Goal: Transaction & Acquisition: Purchase product/service

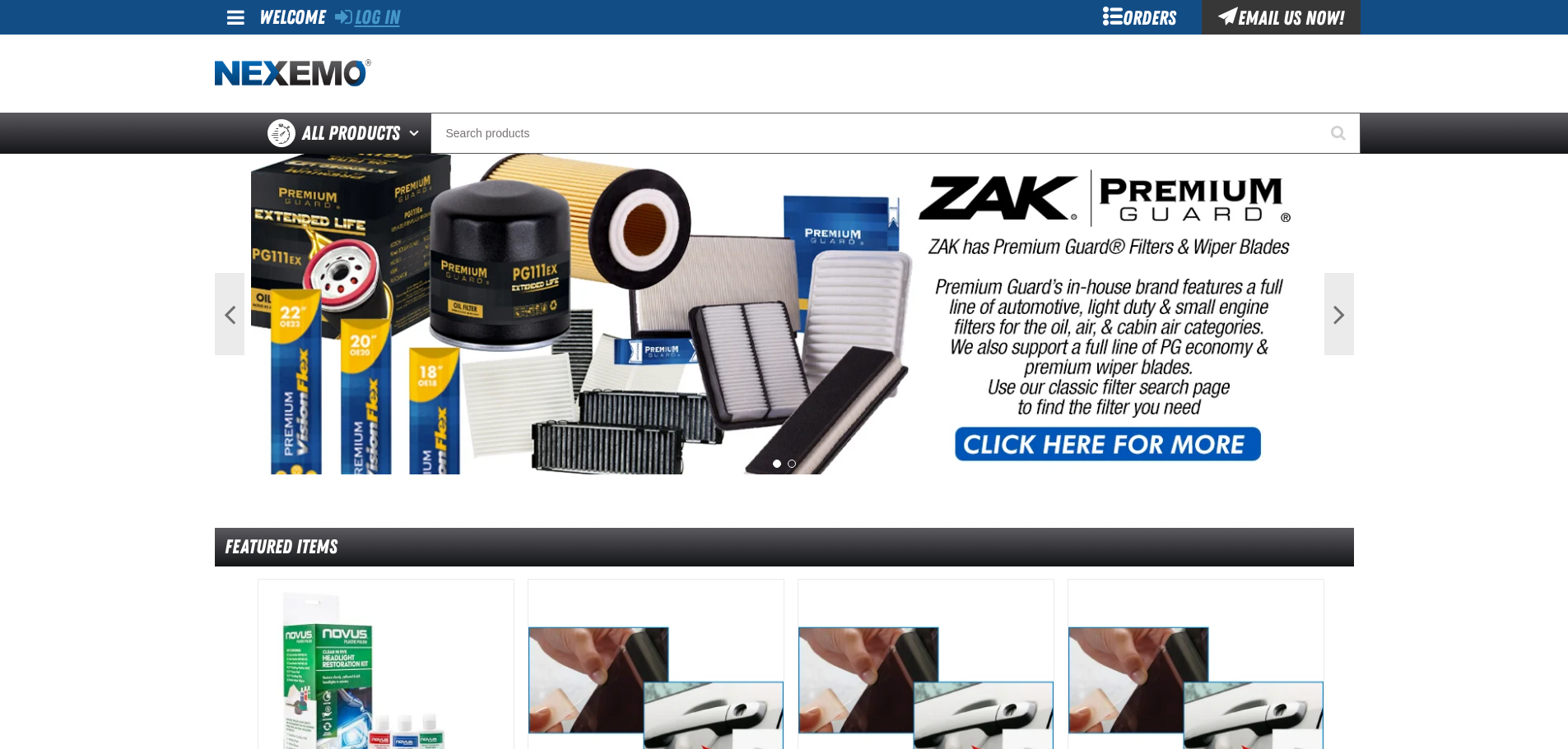
click at [377, 7] on link "Log In" at bounding box center [368, 17] width 65 height 23
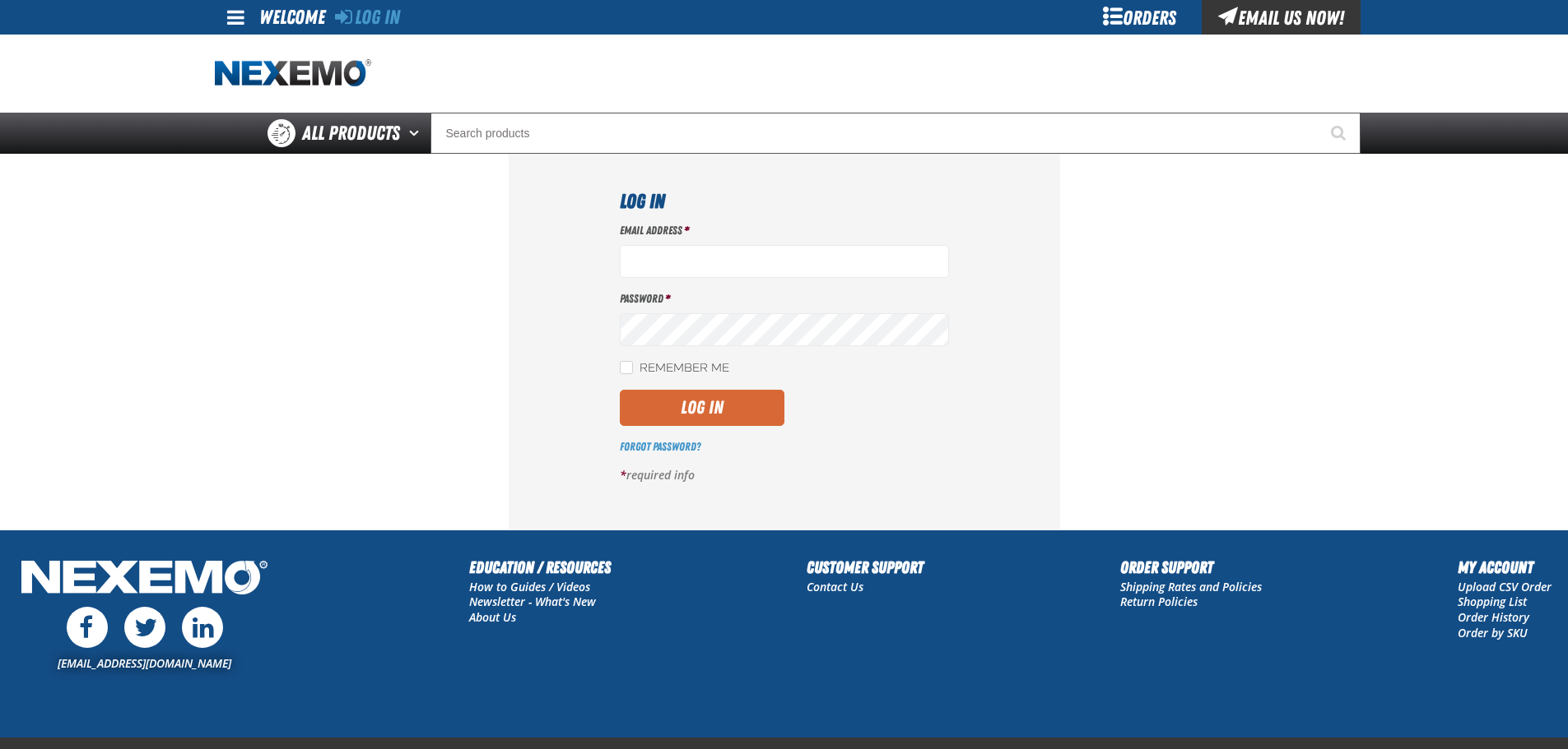
type input "ssnow@vtaig.com"
click at [669, 416] on button "Log In" at bounding box center [701, 407] width 164 height 36
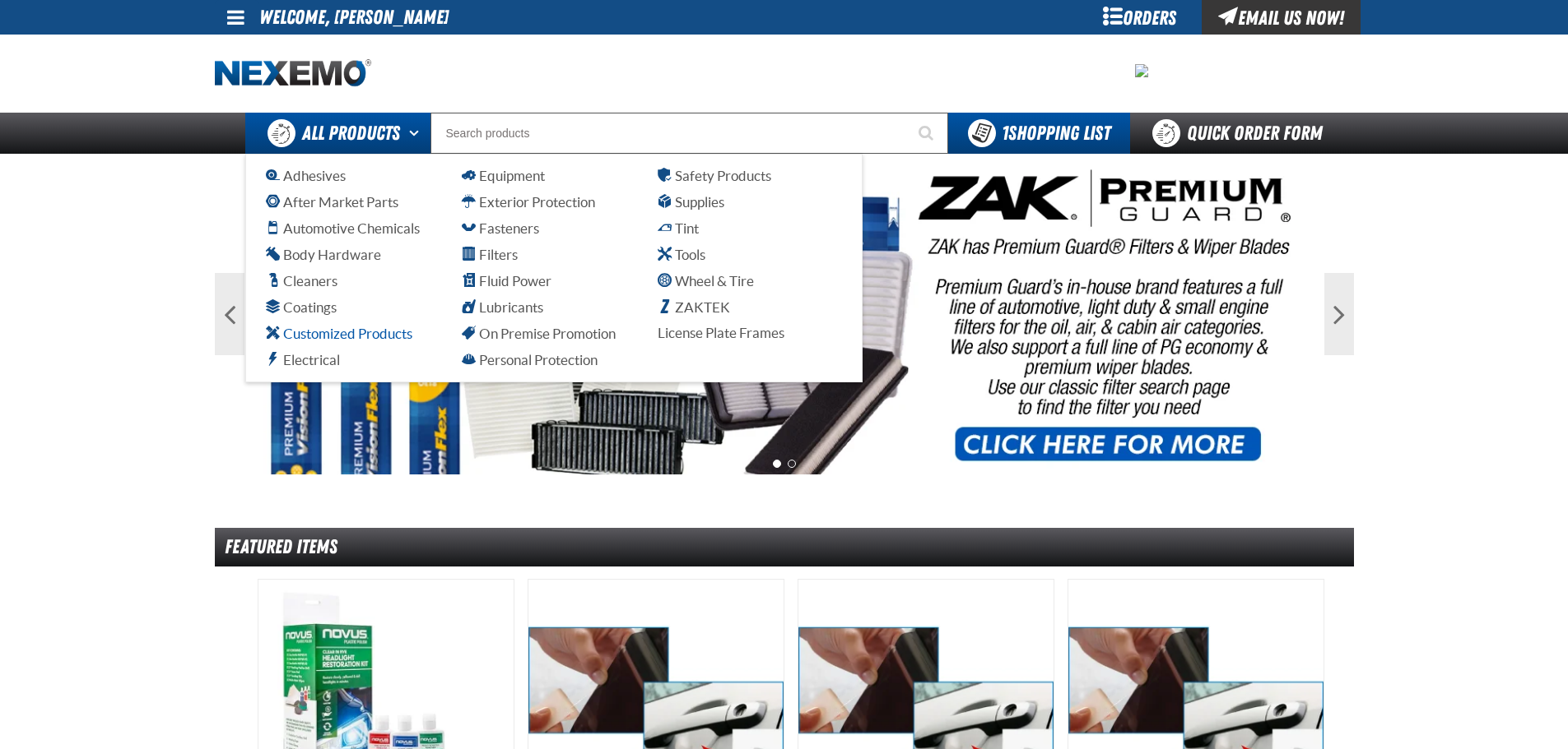
click at [353, 336] on span "Customized Products" at bounding box center [339, 333] width 147 height 16
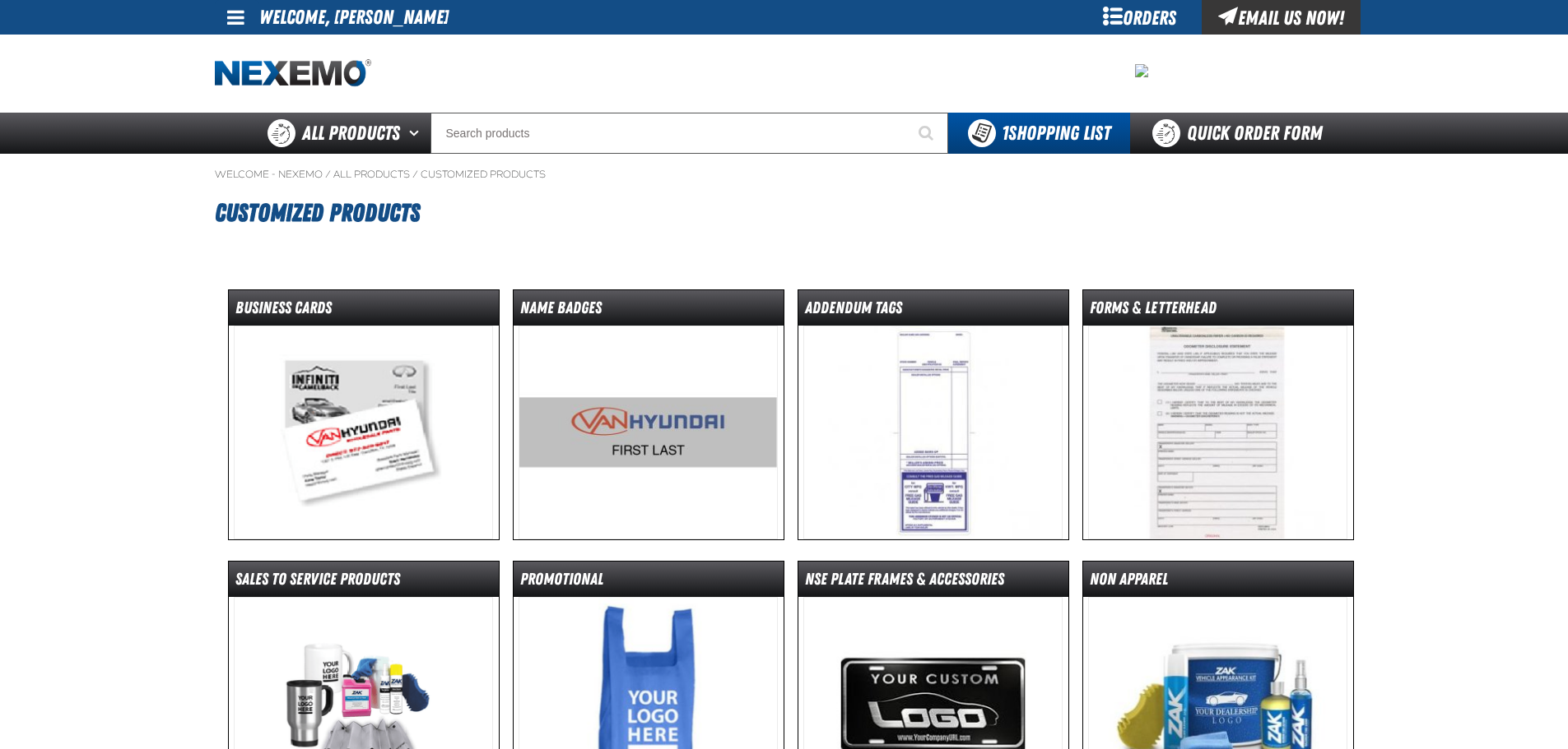
click at [664, 463] on img at bounding box center [648, 432] width 259 height 214
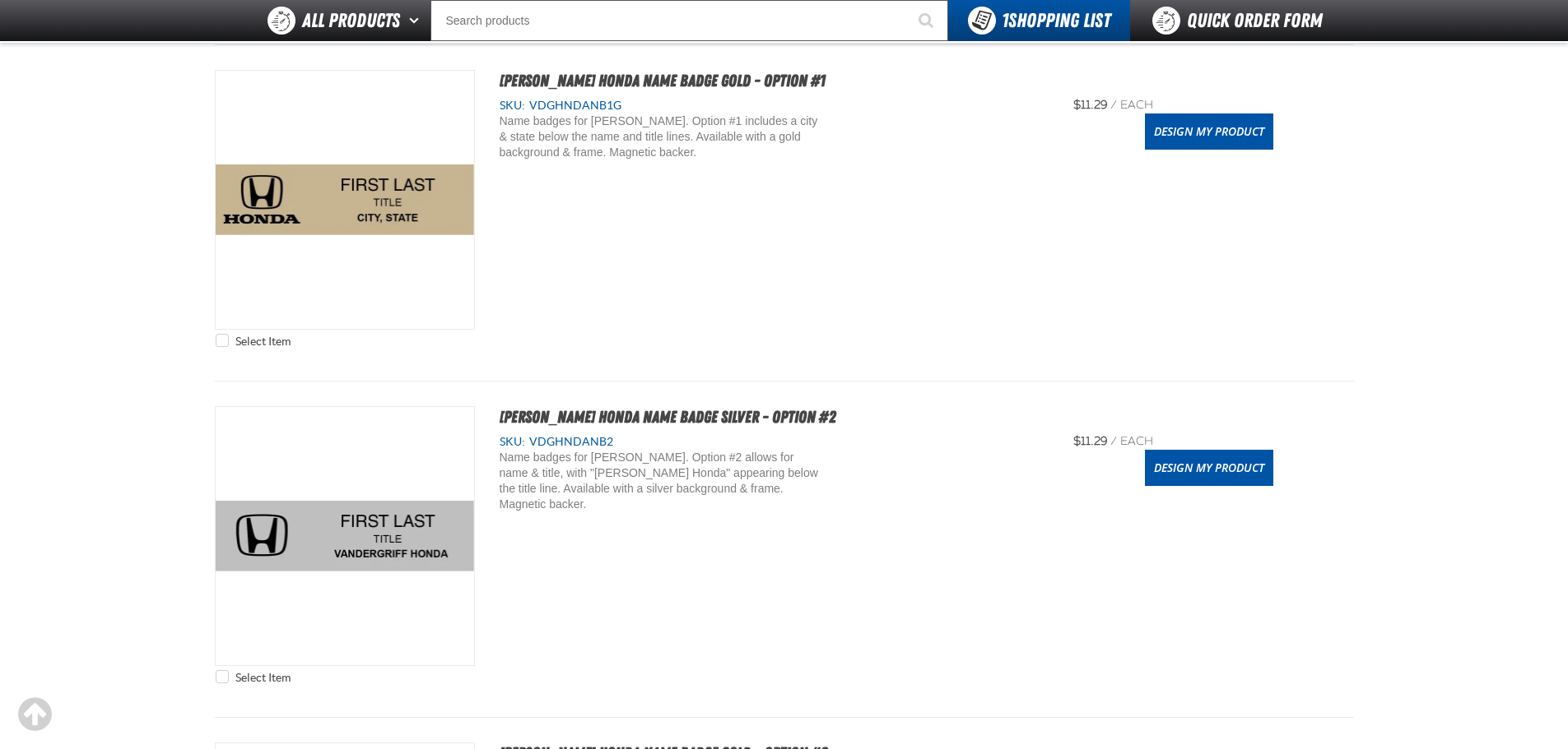
scroll to position [658, 0]
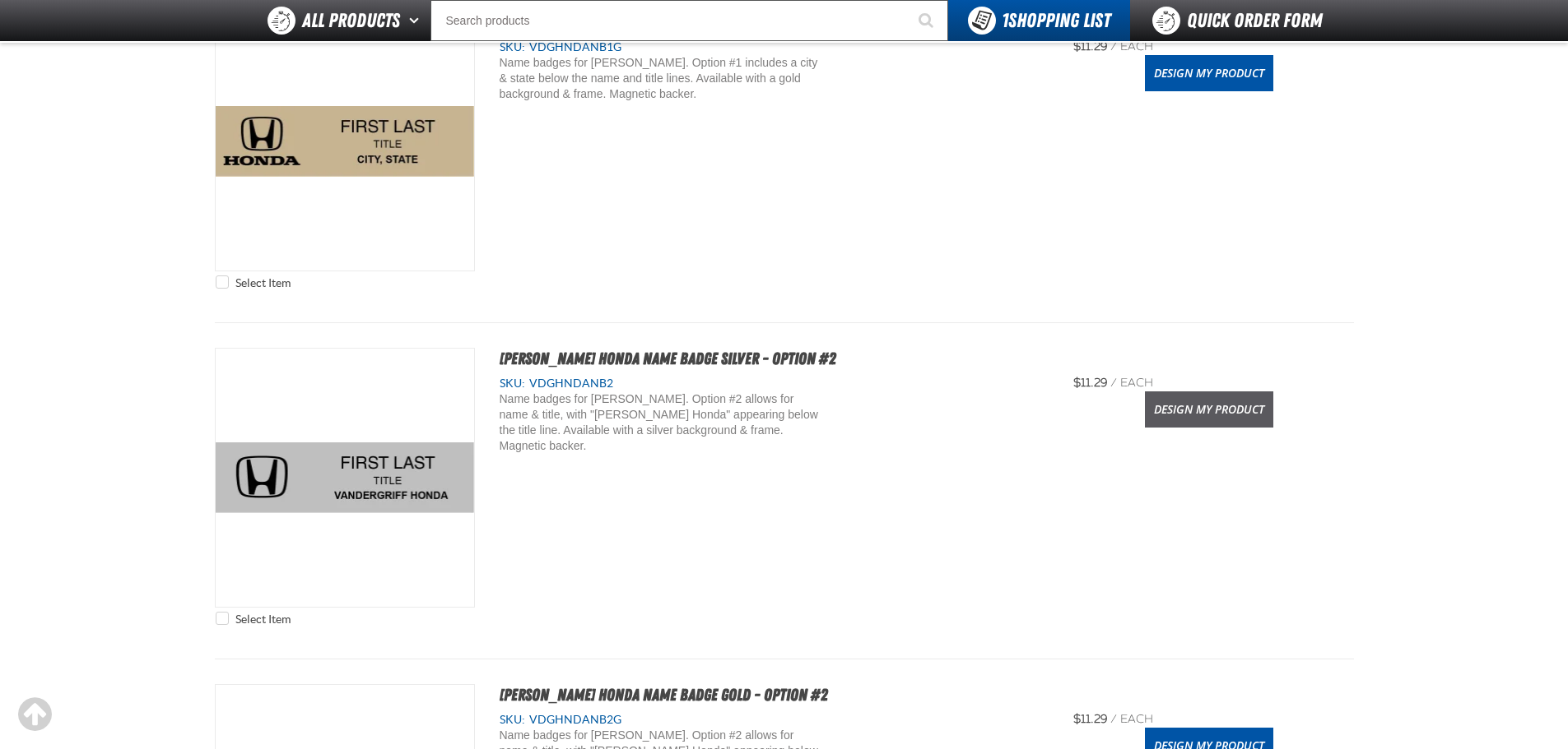
click at [1270, 409] on link "Design My Product" at bounding box center [1209, 409] width 128 height 36
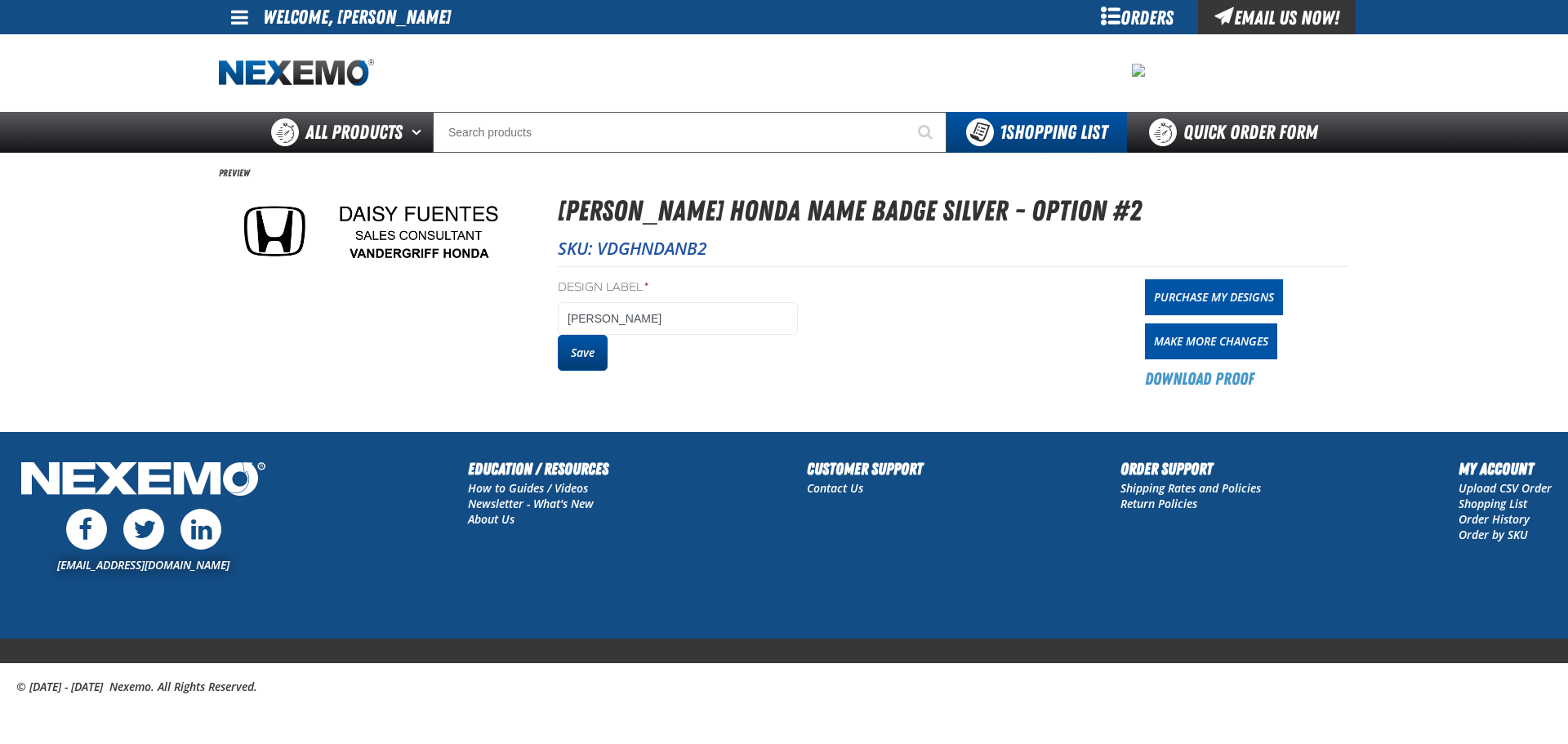
click at [569, 364] on button "Save" at bounding box center [583, 353] width 50 height 36
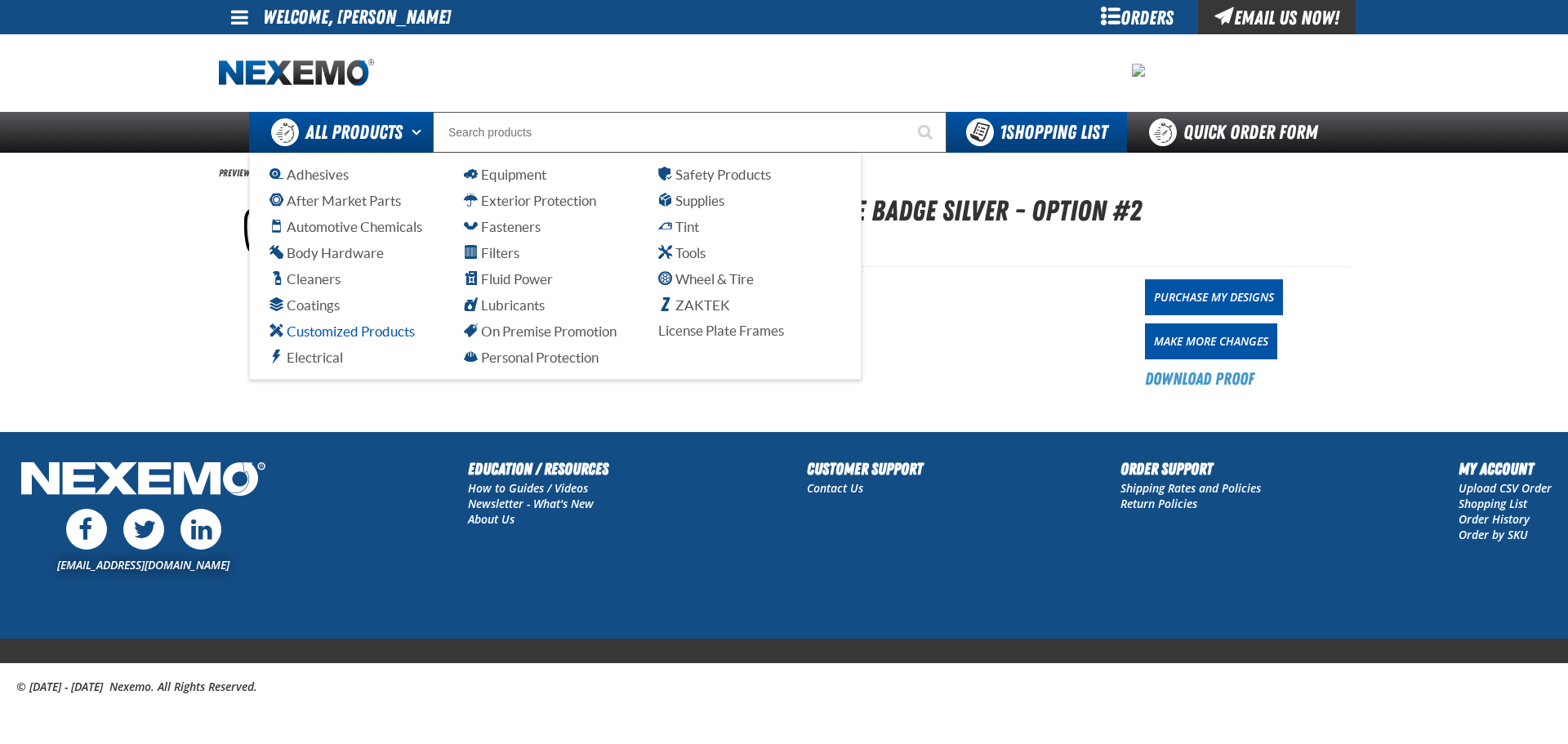
click at [381, 329] on span "Customized Products" at bounding box center [343, 331] width 146 height 16
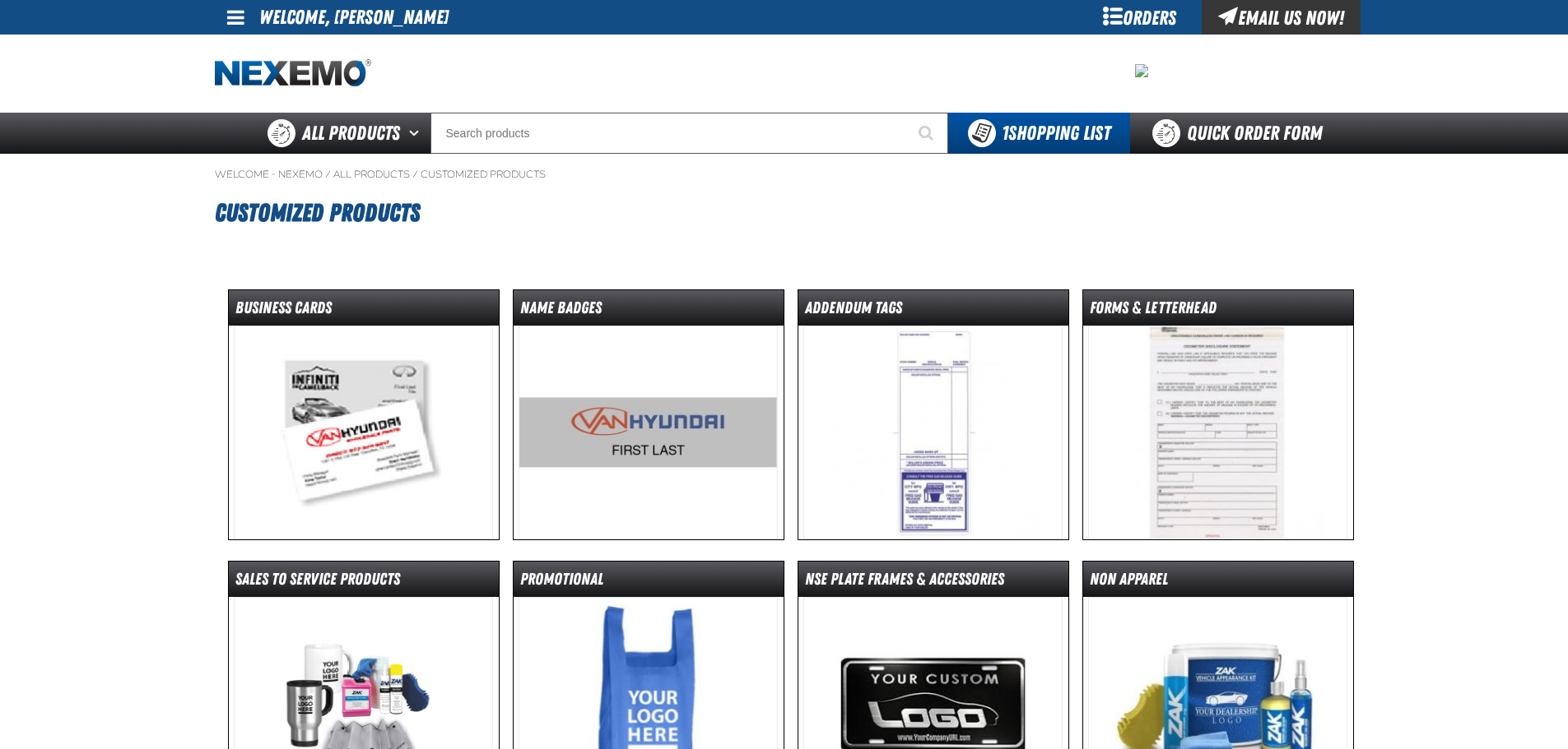
click at [546, 433] on img at bounding box center [648, 432] width 259 height 214
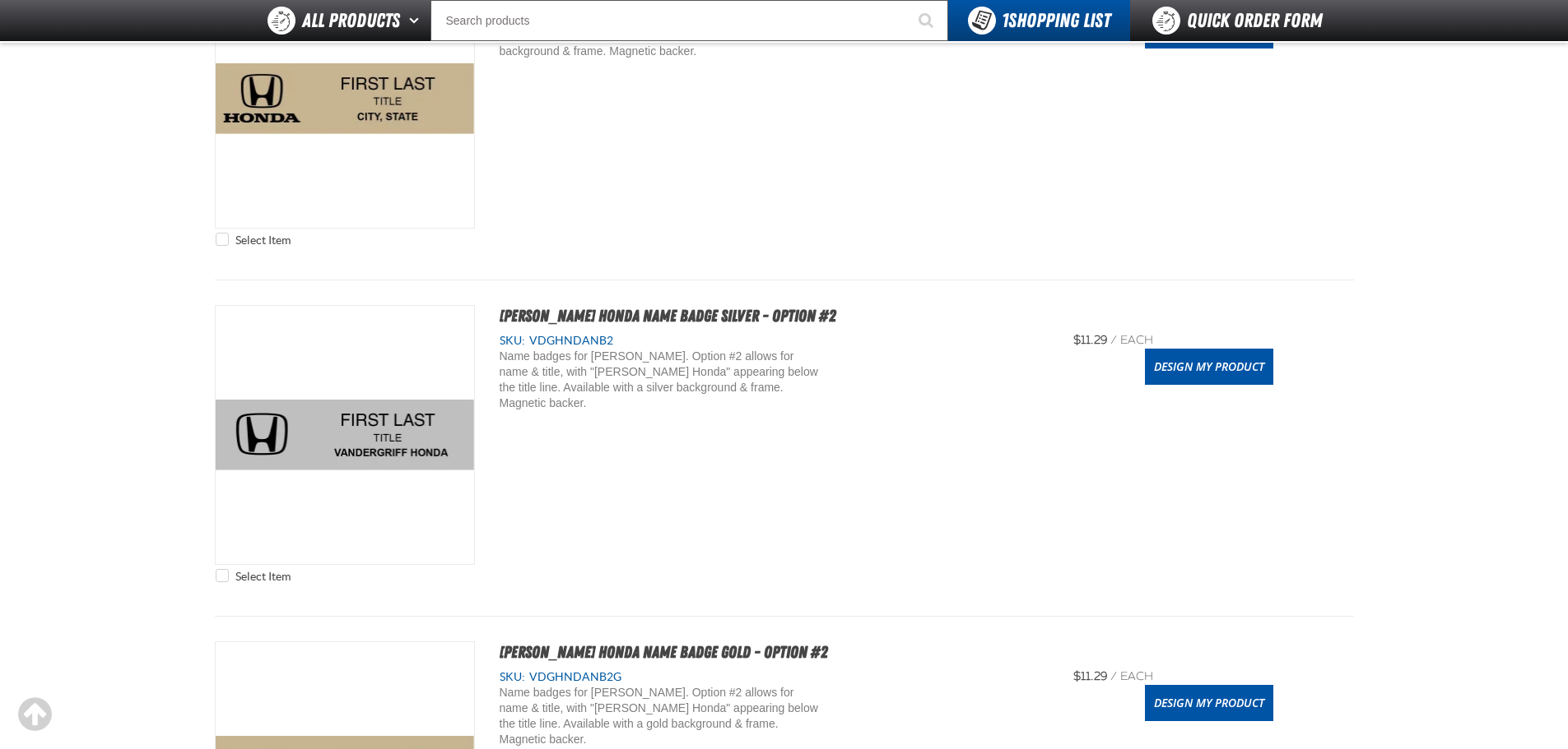
scroll to position [740, 0]
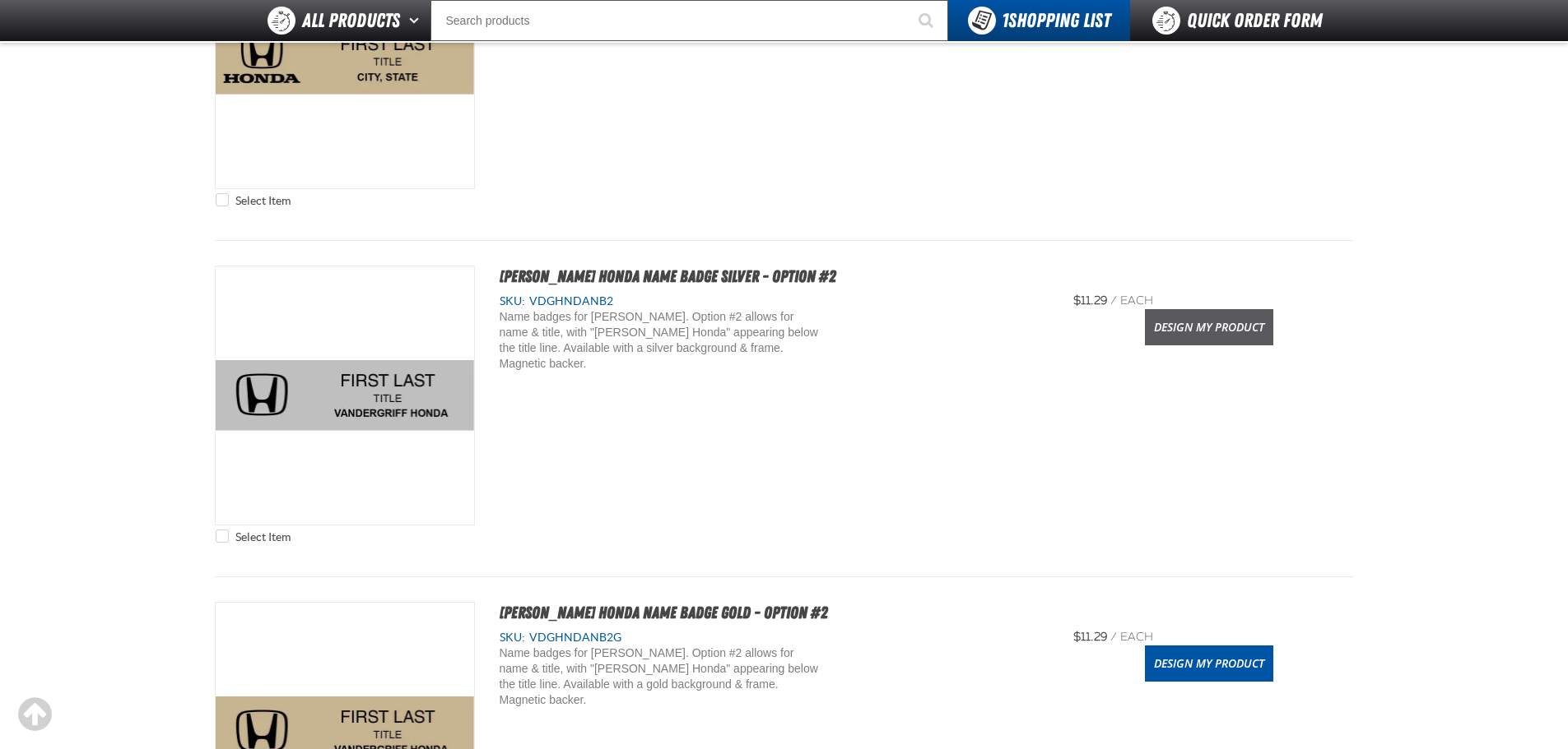
click at [1189, 332] on link "Design My Product" at bounding box center [1209, 327] width 128 height 36
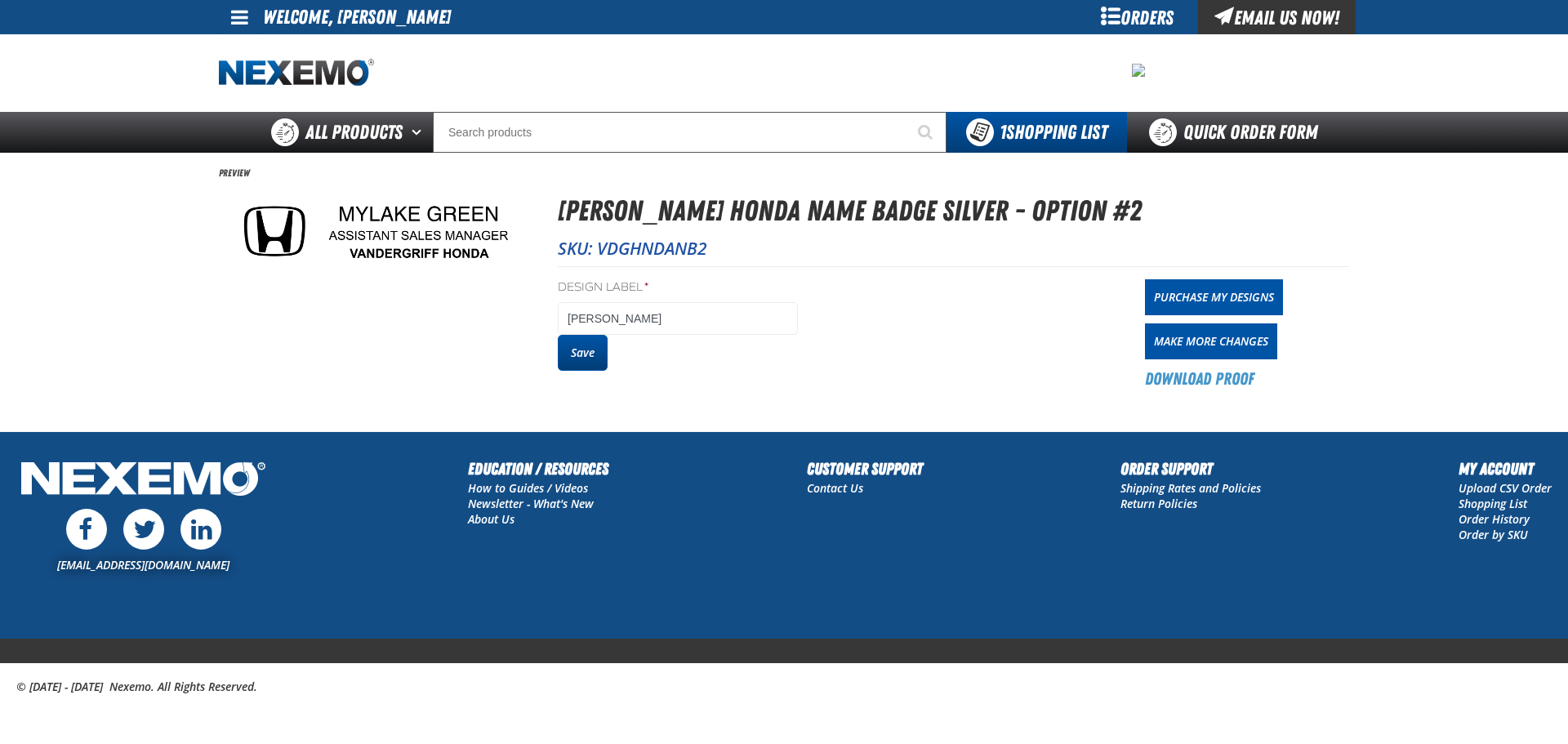
click at [570, 353] on button "Save" at bounding box center [583, 353] width 50 height 36
click at [583, 348] on button "Save" at bounding box center [583, 353] width 50 height 36
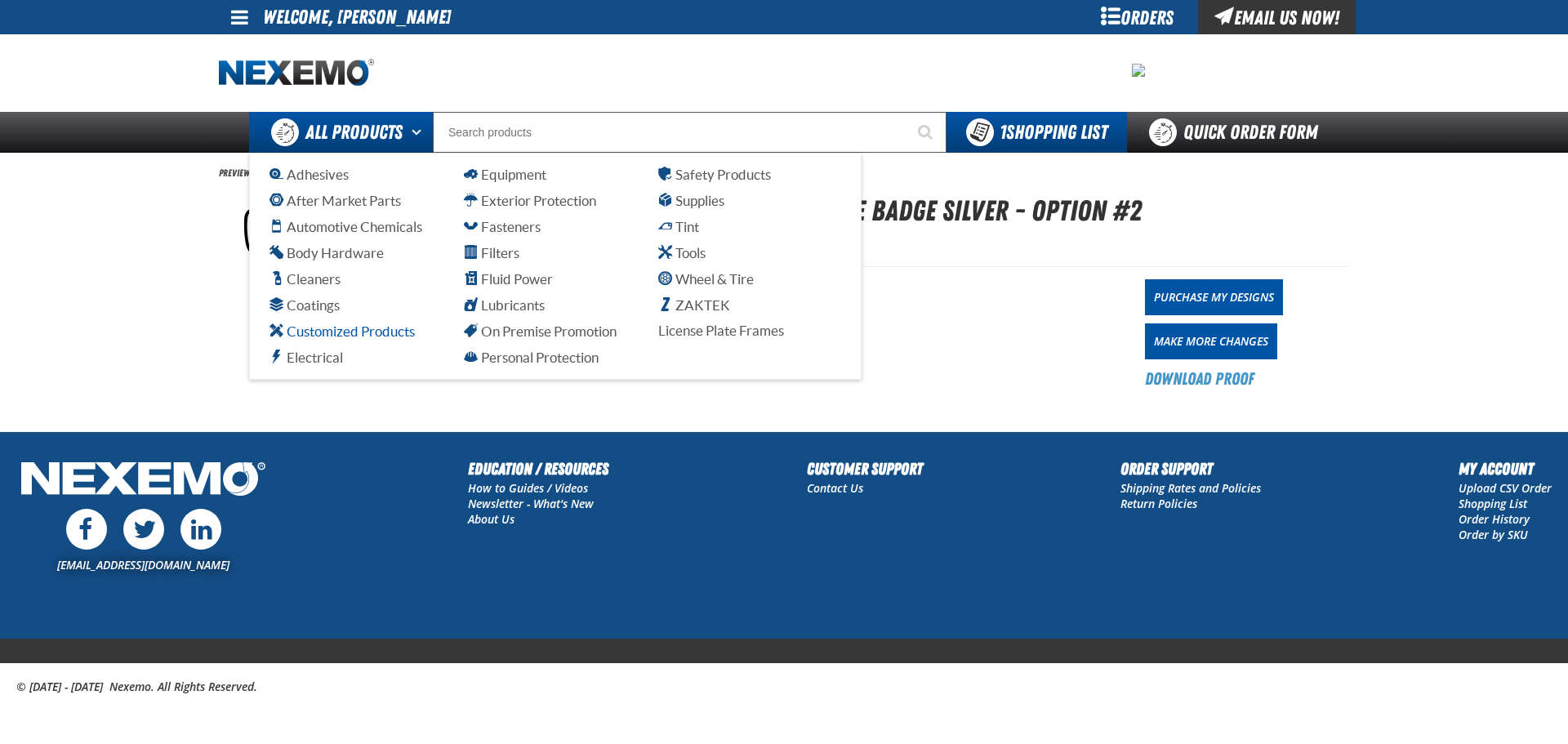
click at [392, 338] on span "Customized Products" at bounding box center [343, 331] width 146 height 16
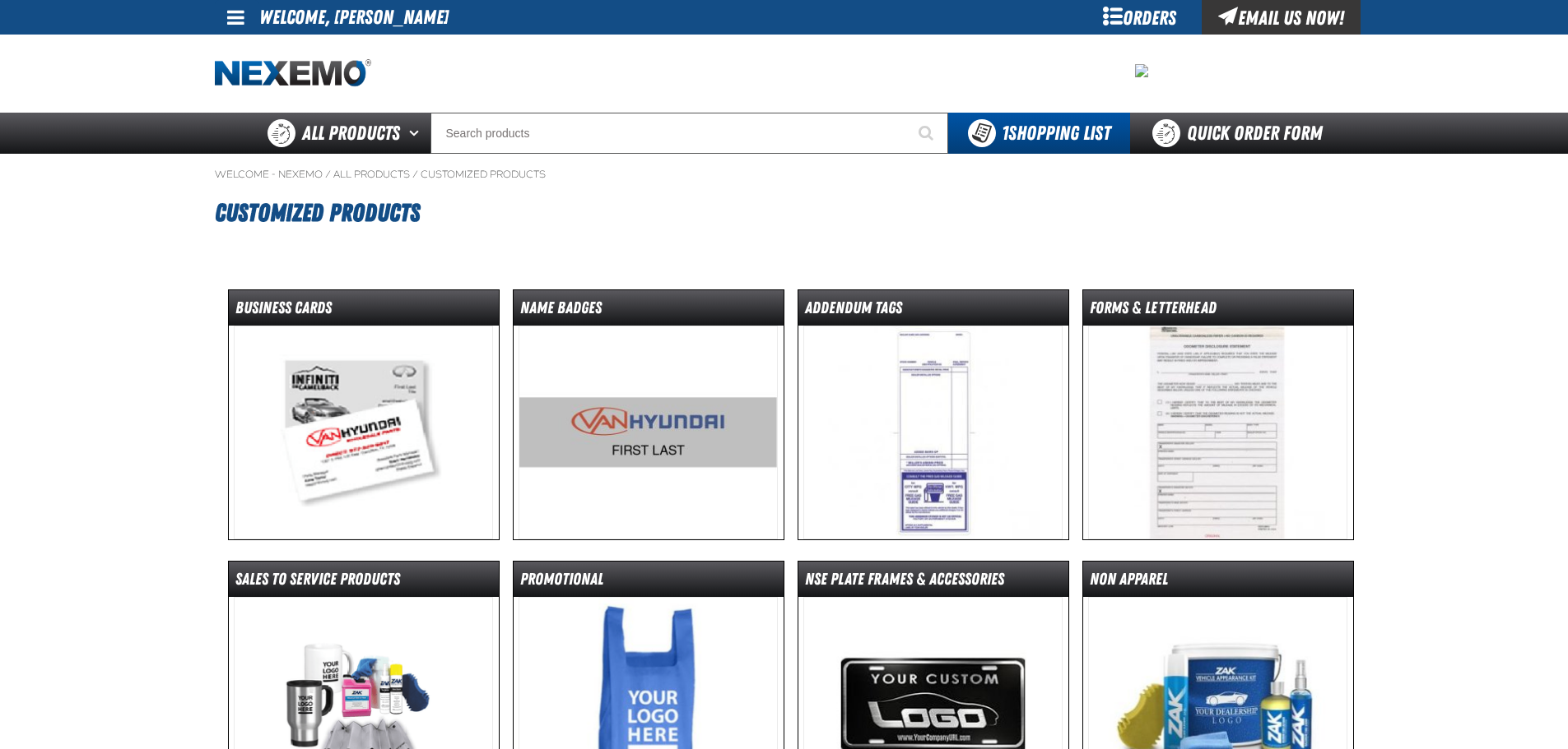
click at [392, 423] on img at bounding box center [363, 432] width 259 height 214
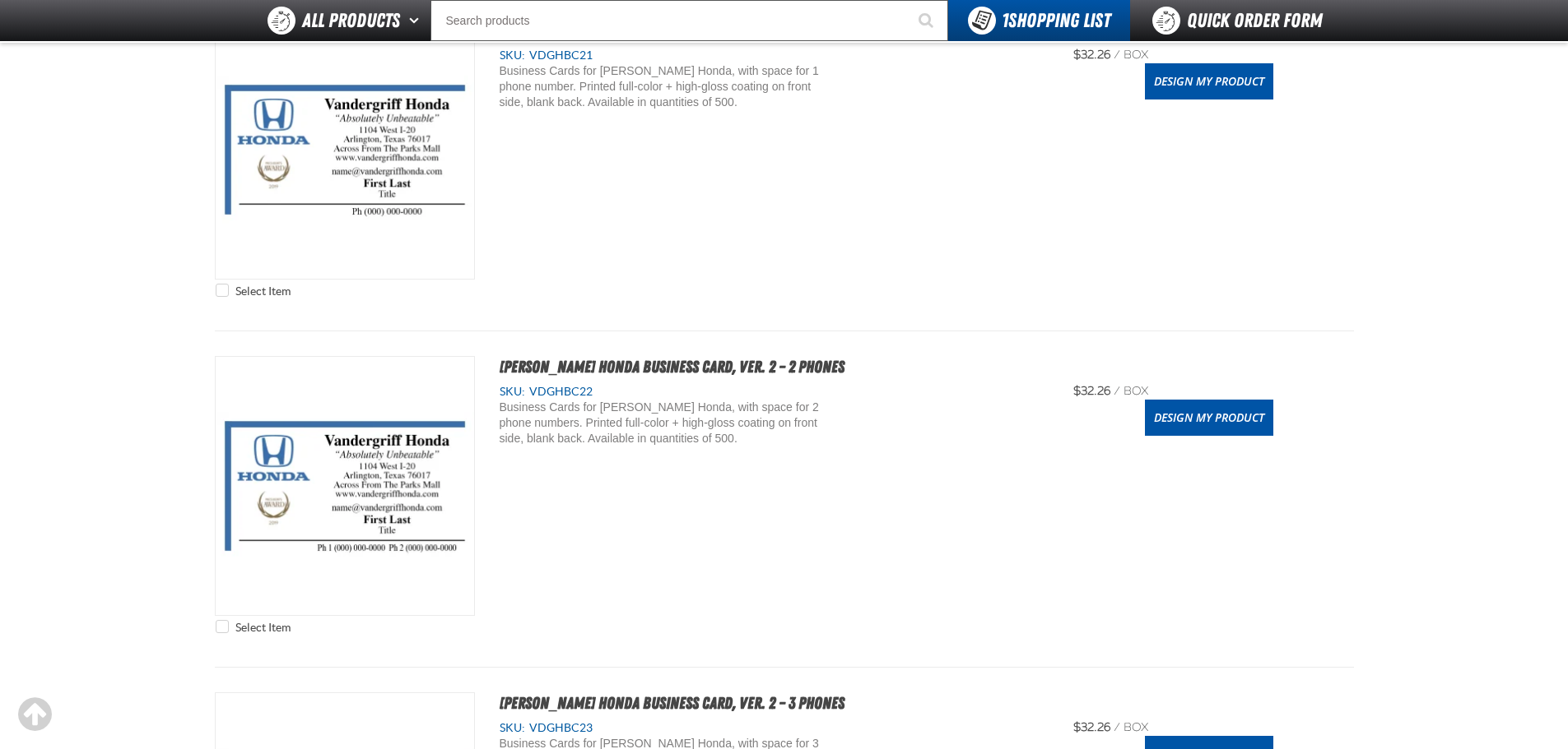
scroll to position [1727, 0]
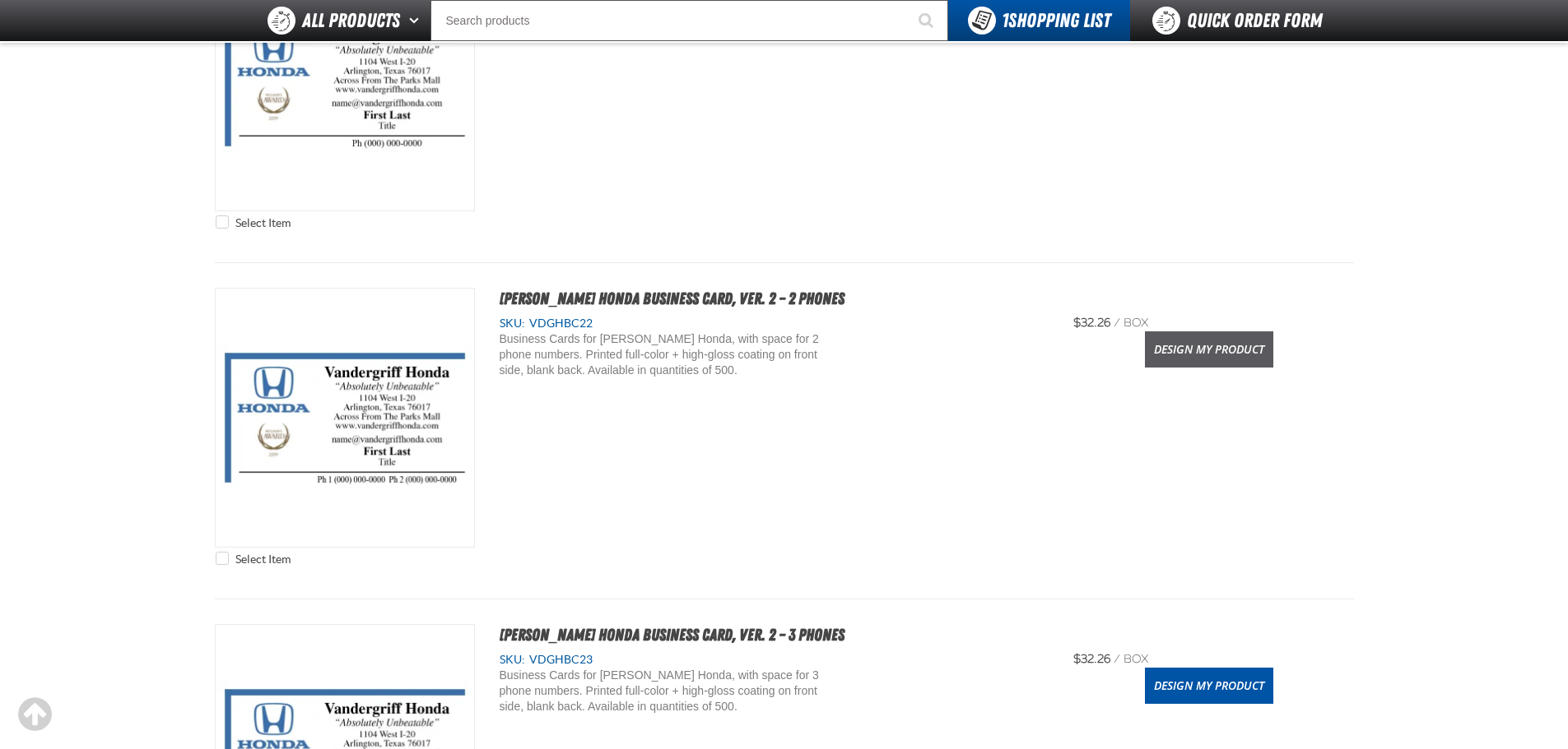
click at [1196, 352] on link "Design My Product" at bounding box center [1209, 349] width 128 height 36
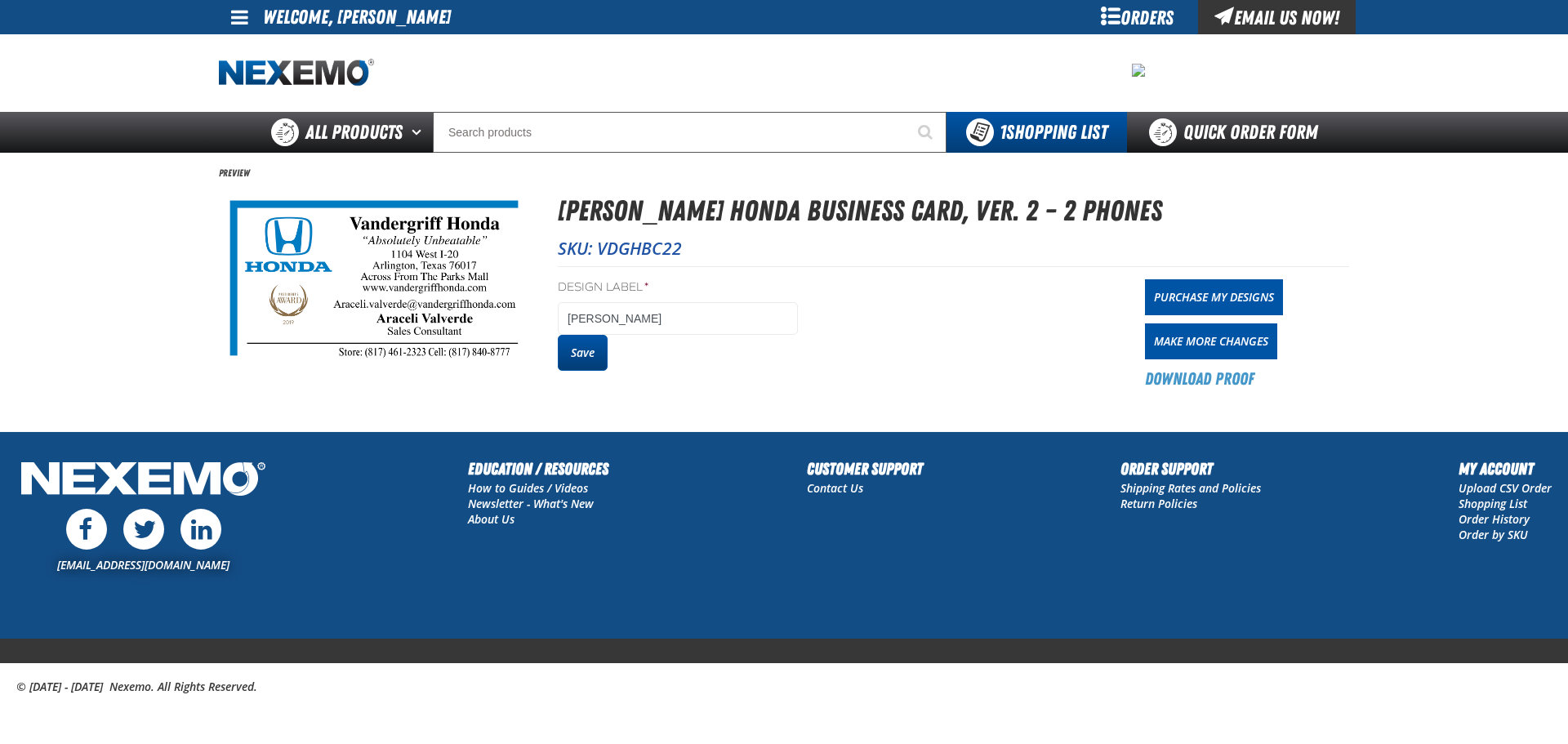
click at [597, 358] on button "Save" at bounding box center [583, 353] width 50 height 36
click at [169, 207] on main "Preview Vandergriff Honda Business Card, Ver. 2 – 2 Phones SKU: VDGHBC22 Design…" at bounding box center [784, 292] width 1568 height 279
click at [1133, 9] on div "Orders" at bounding box center [1137, 17] width 122 height 34
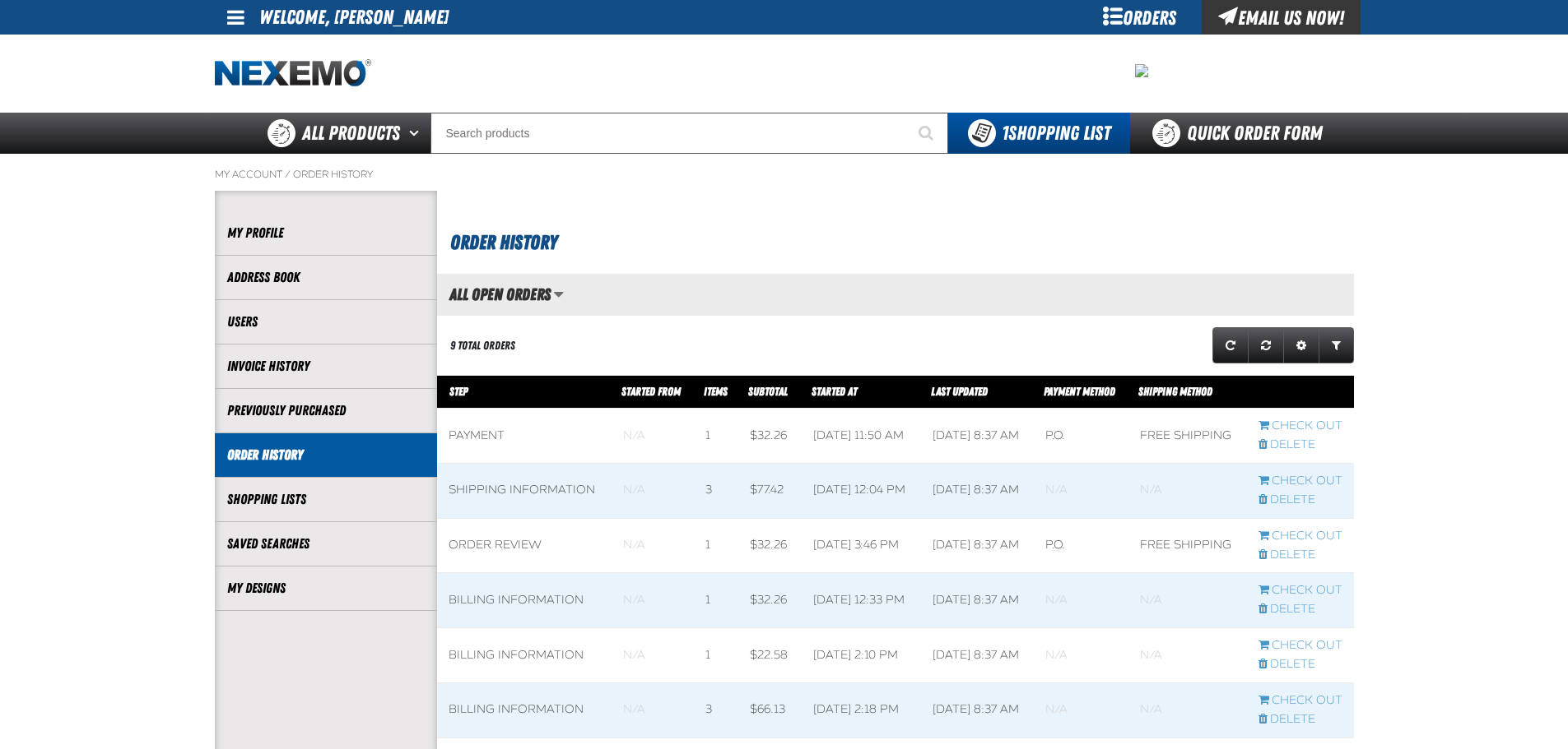
scroll to position [1, 1]
click at [287, 592] on link "My Designs" at bounding box center [325, 588] width 198 height 19
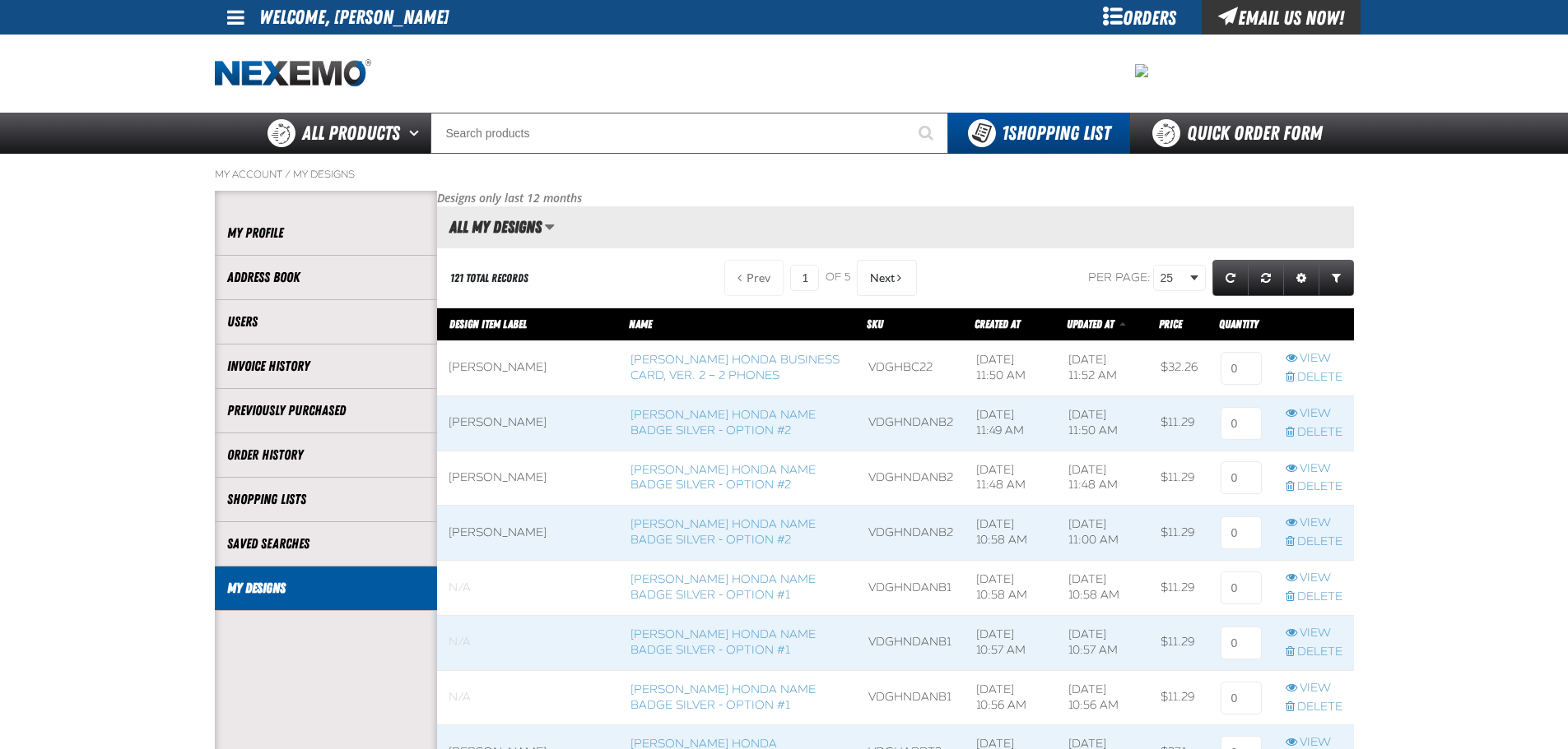
scroll to position [1, 1]
click at [1241, 369] on input at bounding box center [1240, 368] width 41 height 32
type input "1"
click at [1250, 429] on input at bounding box center [1240, 423] width 41 height 32
type input "2"
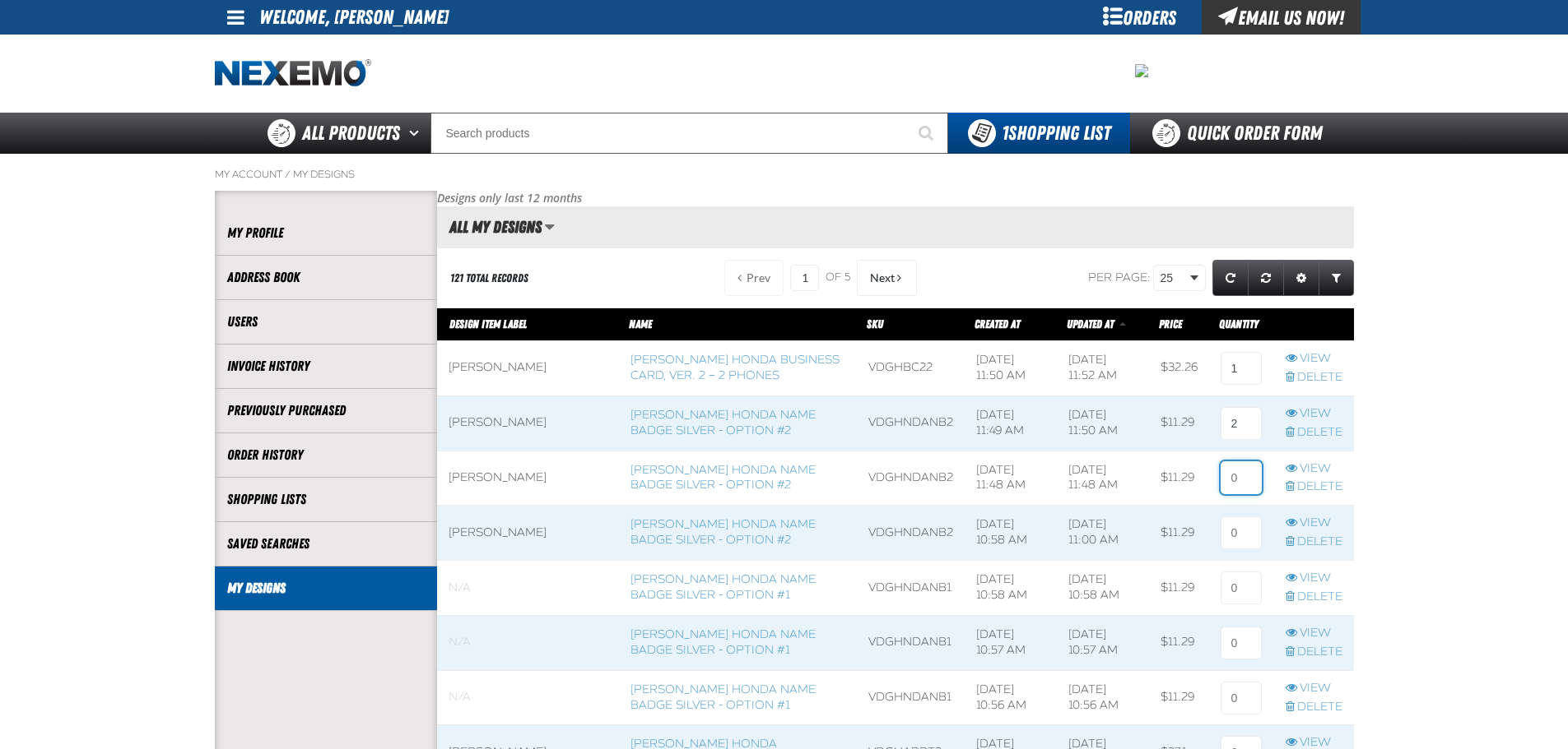
click at [1241, 470] on input at bounding box center [1240, 477] width 41 height 32
type input "1"
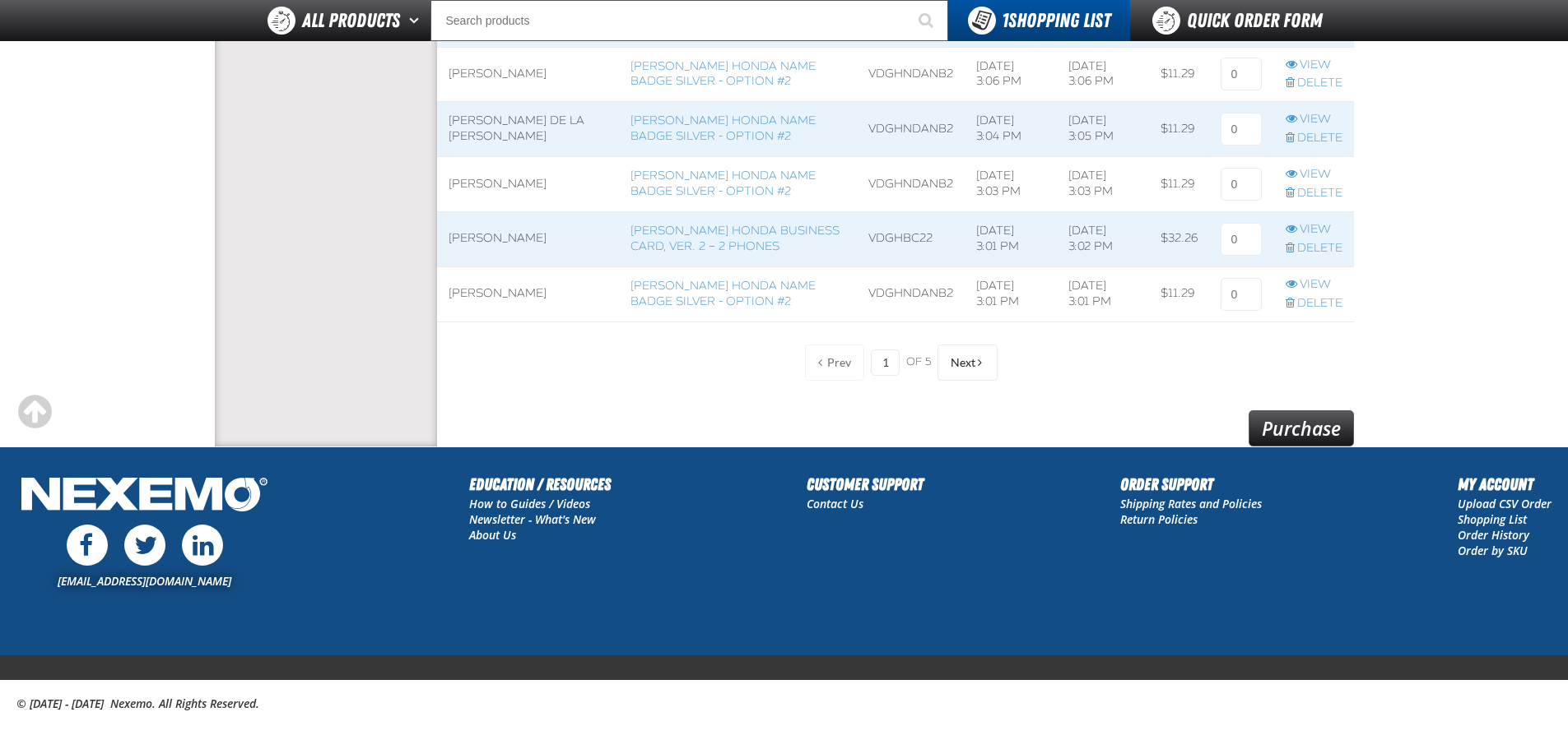
scroll to position [1364, 0]
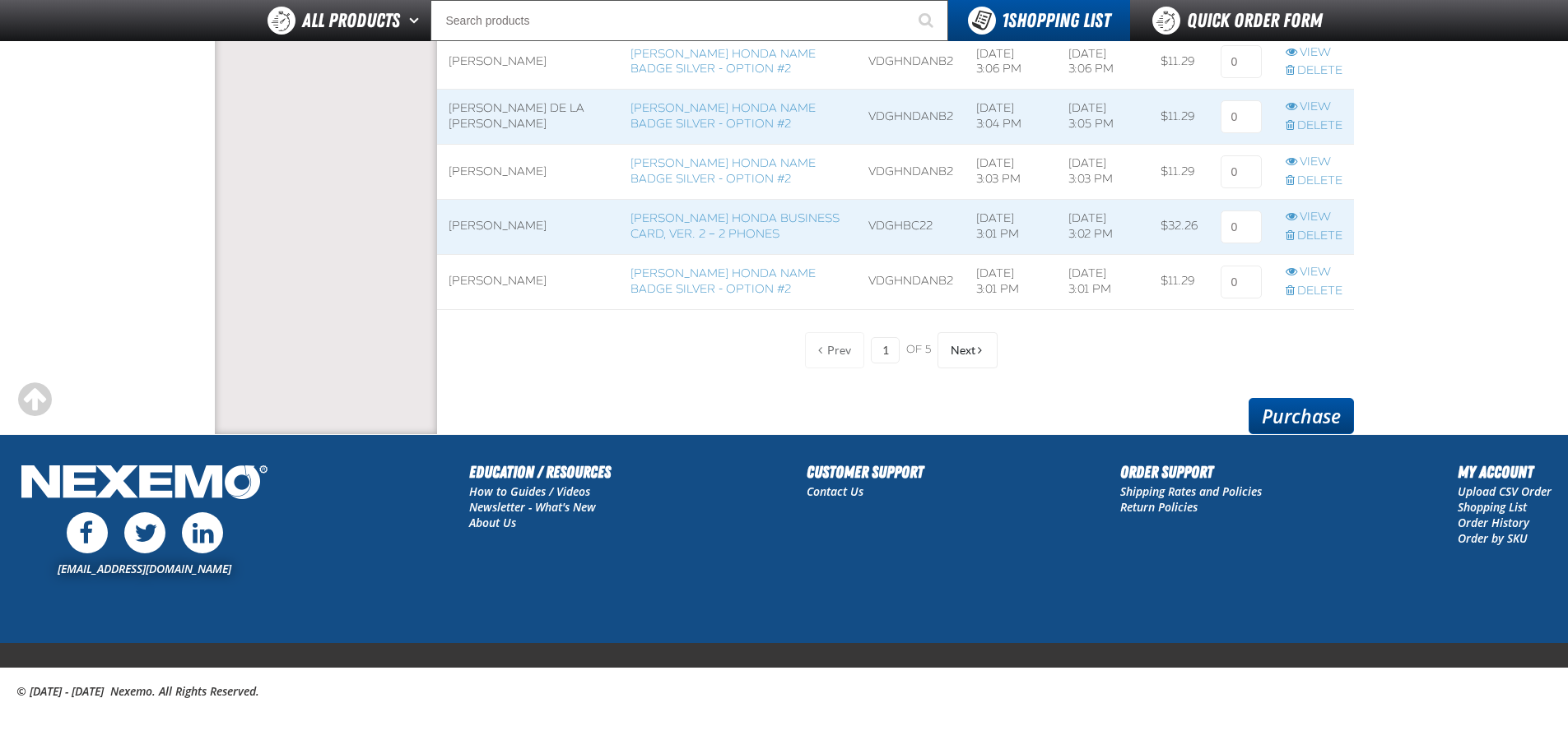
type input "2"
click at [1332, 423] on link "Purchase" at bounding box center [1301, 416] width 105 height 36
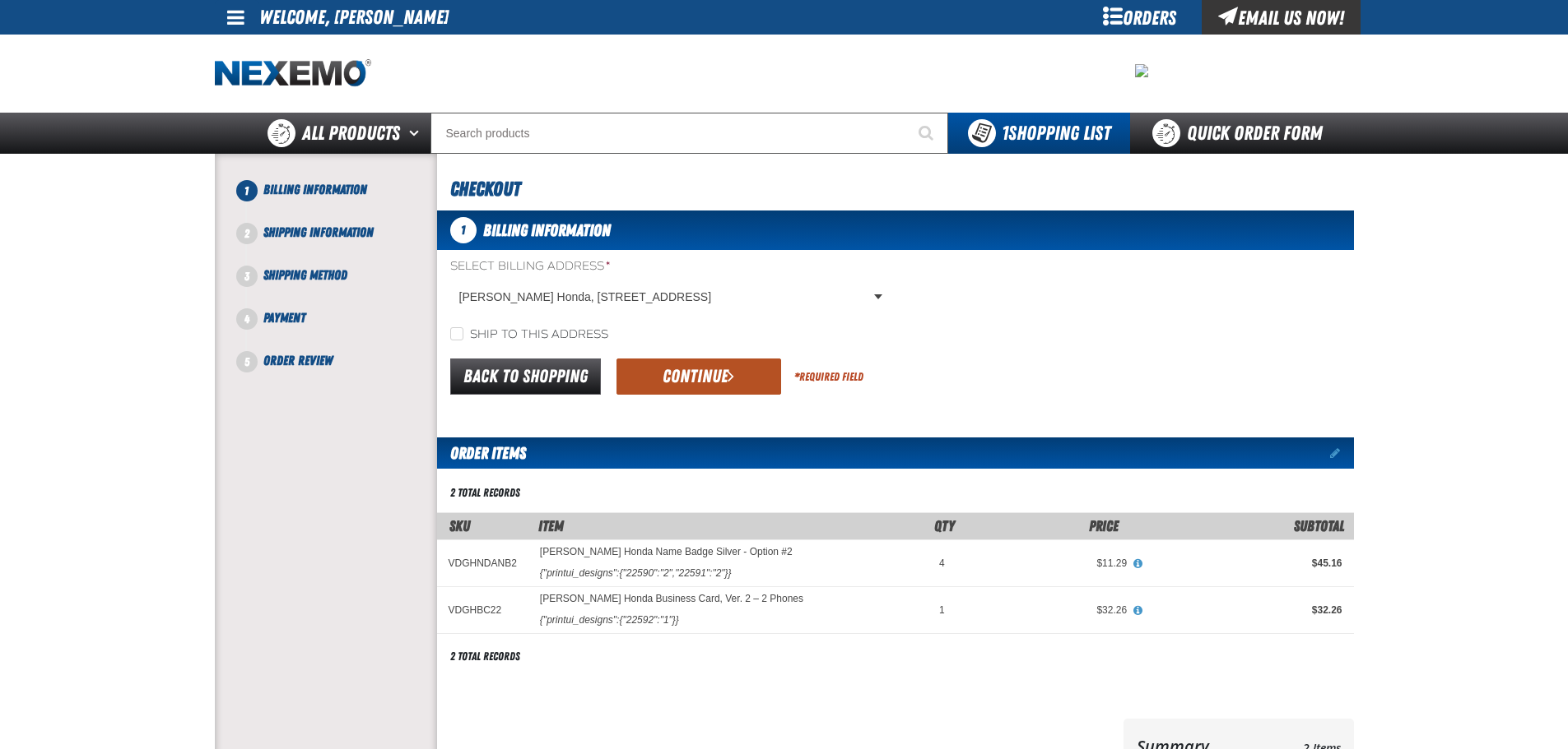
click at [719, 382] on button "Continue" at bounding box center [698, 376] width 164 height 36
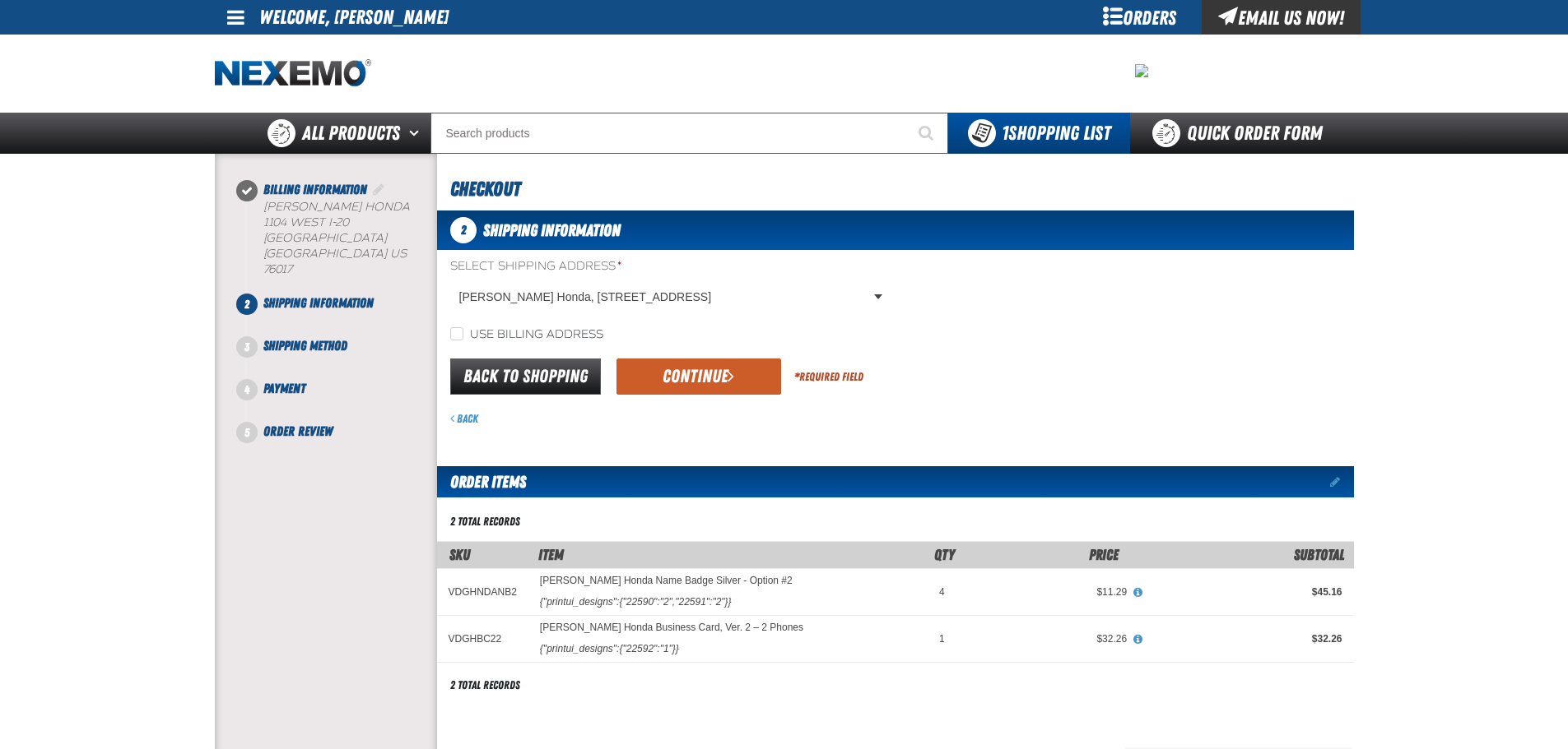
click at [679, 387] on button "Continue" at bounding box center [698, 376] width 164 height 36
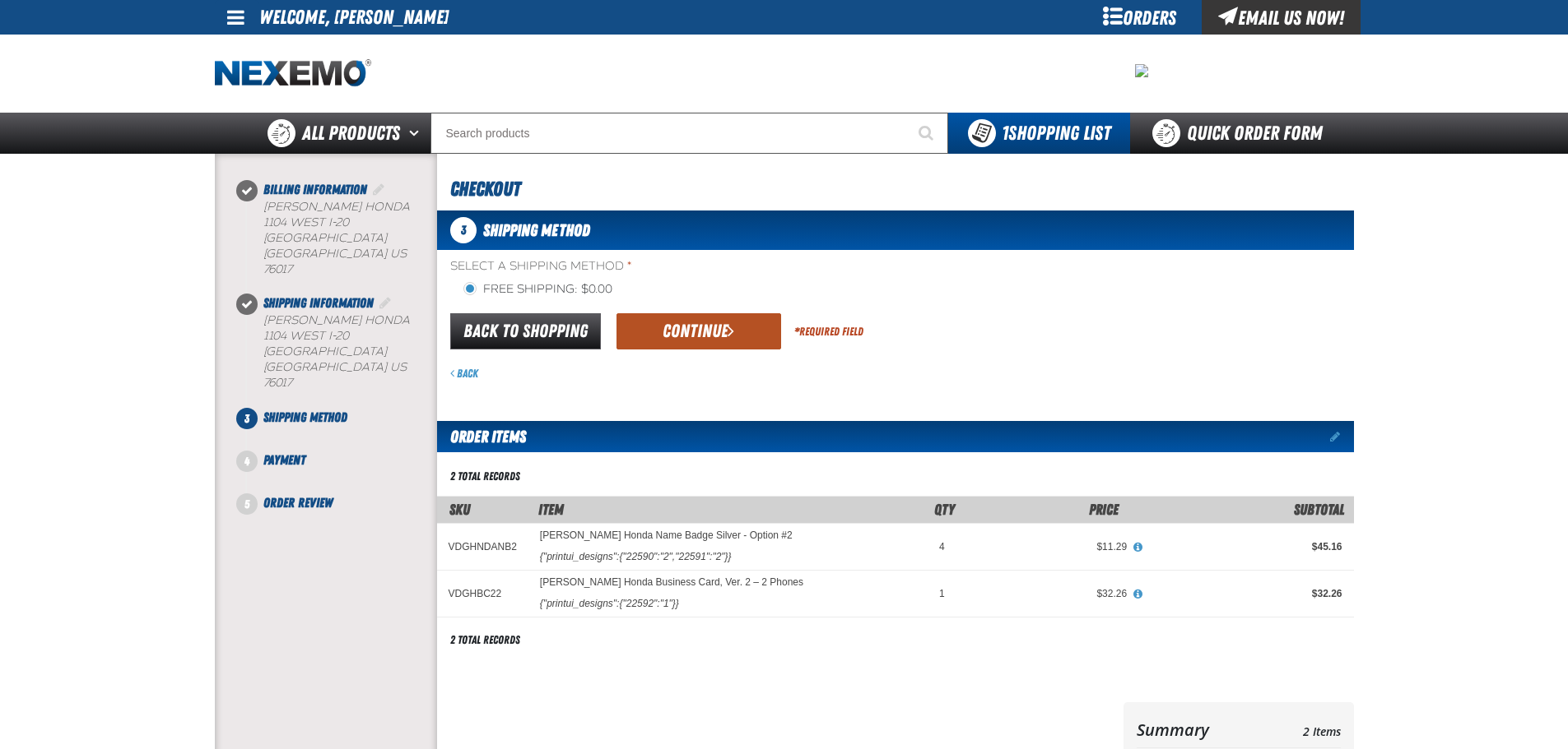
click at [679, 336] on button "Continue" at bounding box center [698, 331] width 164 height 36
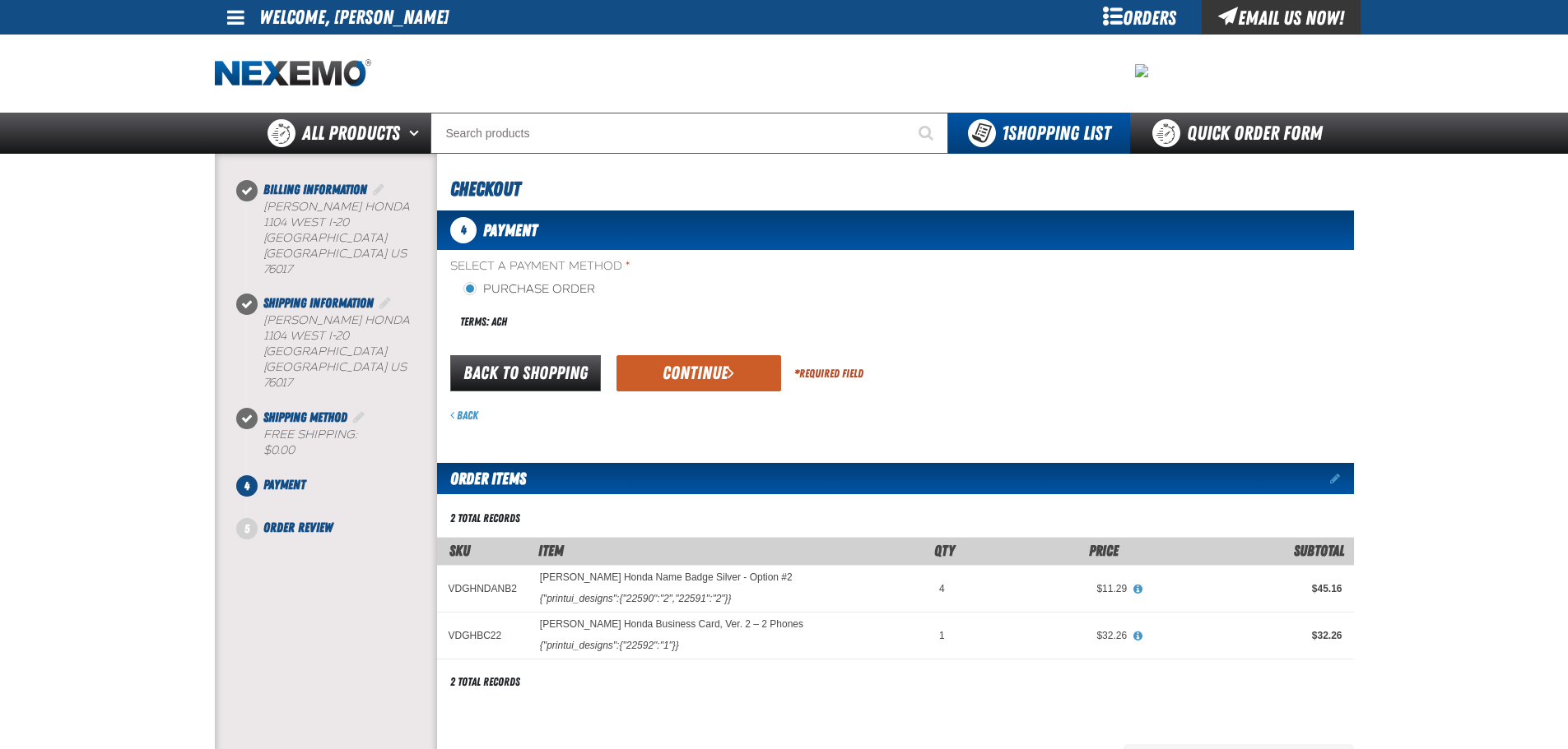
click at [683, 386] on button "Continue" at bounding box center [698, 372] width 164 height 36
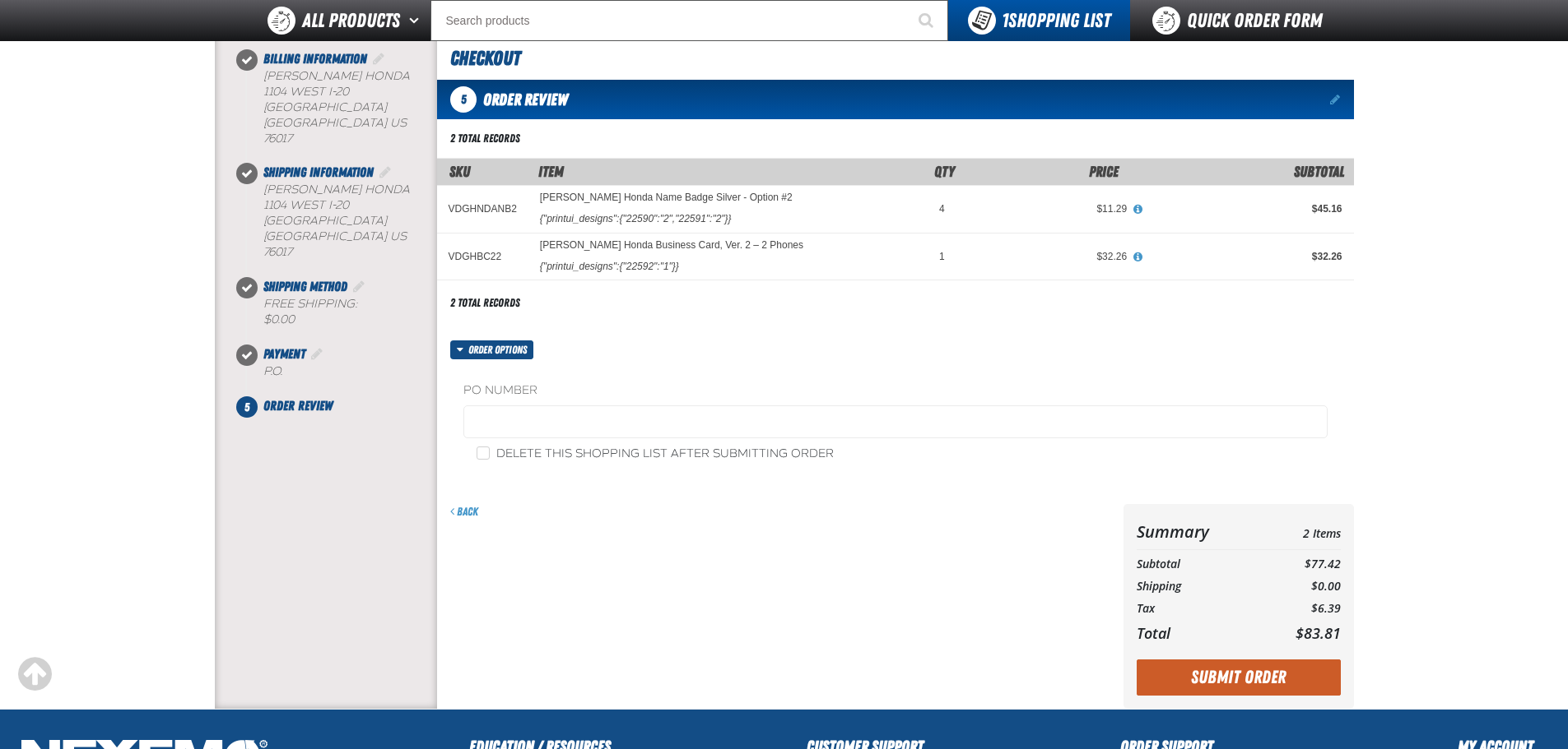
scroll to position [247, 0]
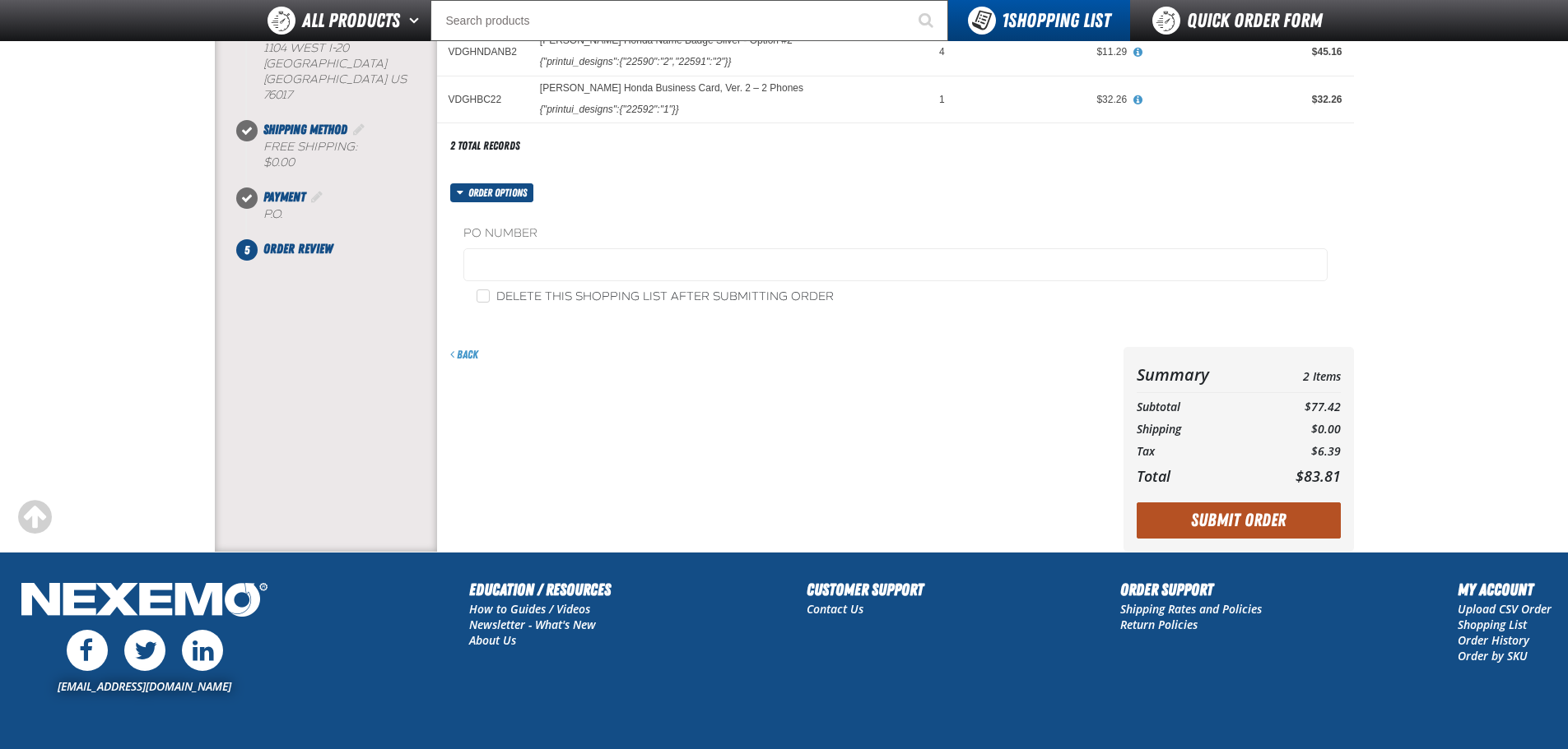
click at [1265, 527] on button "Submit Order" at bounding box center [1238, 520] width 204 height 36
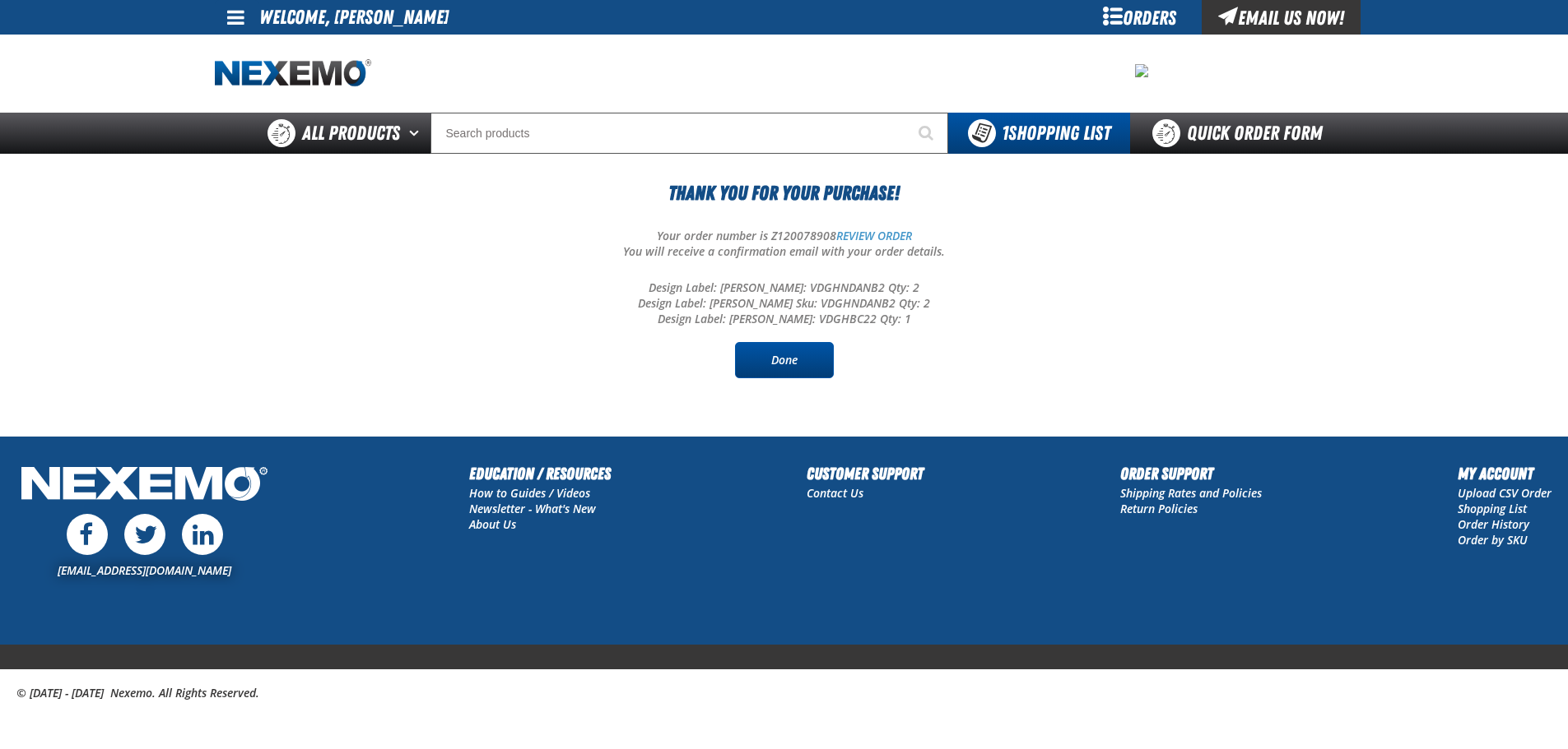
click at [823, 353] on link "Done" at bounding box center [784, 360] width 98 height 36
